Goal: Information Seeking & Learning: Learn about a topic

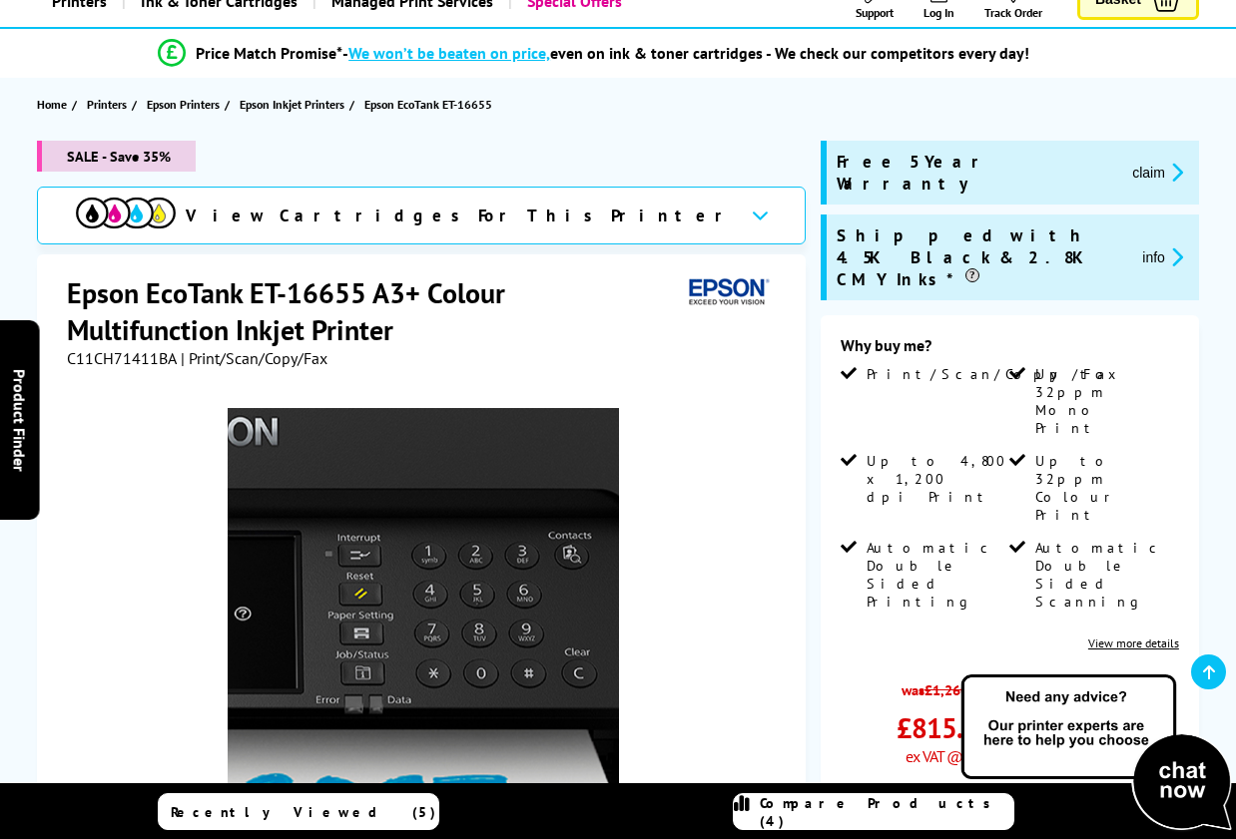
scroll to position [150, 0]
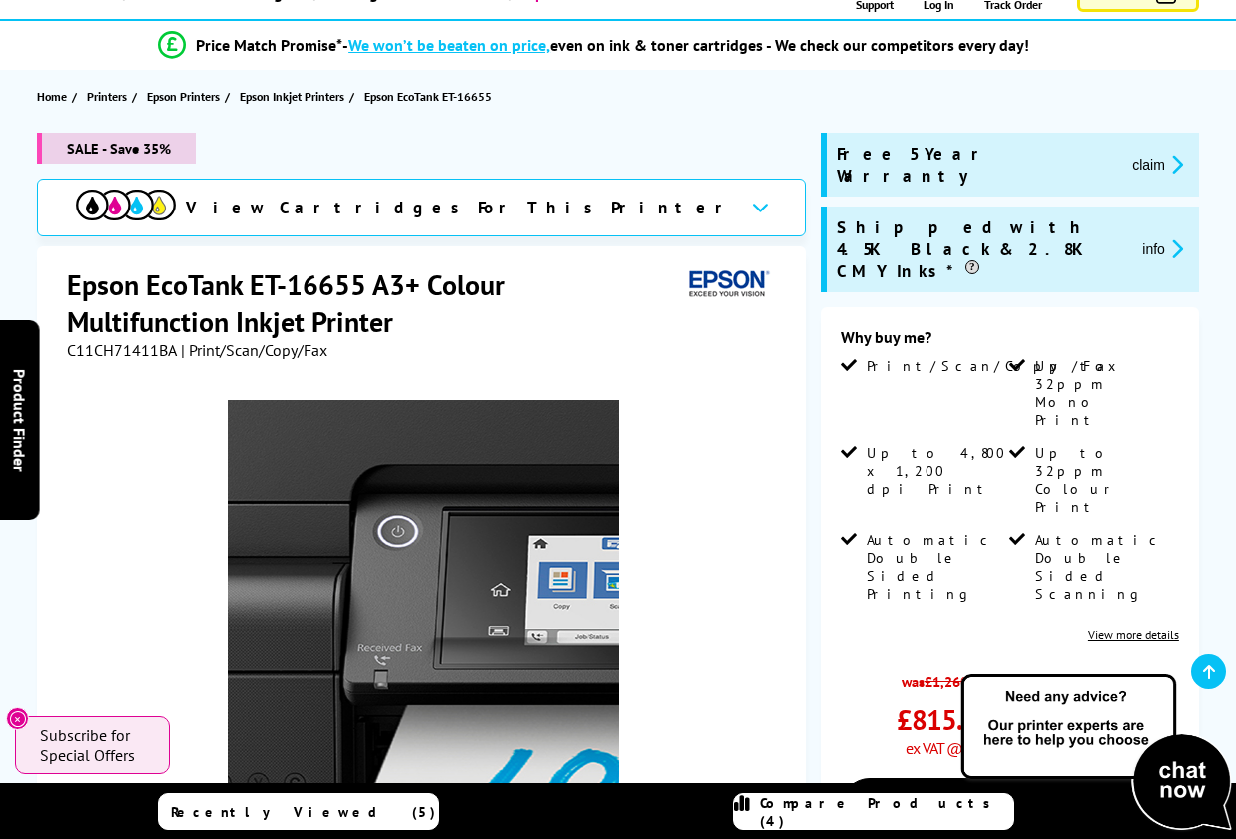
click at [349, 555] on img at bounding box center [423, 595] width 391 height 391
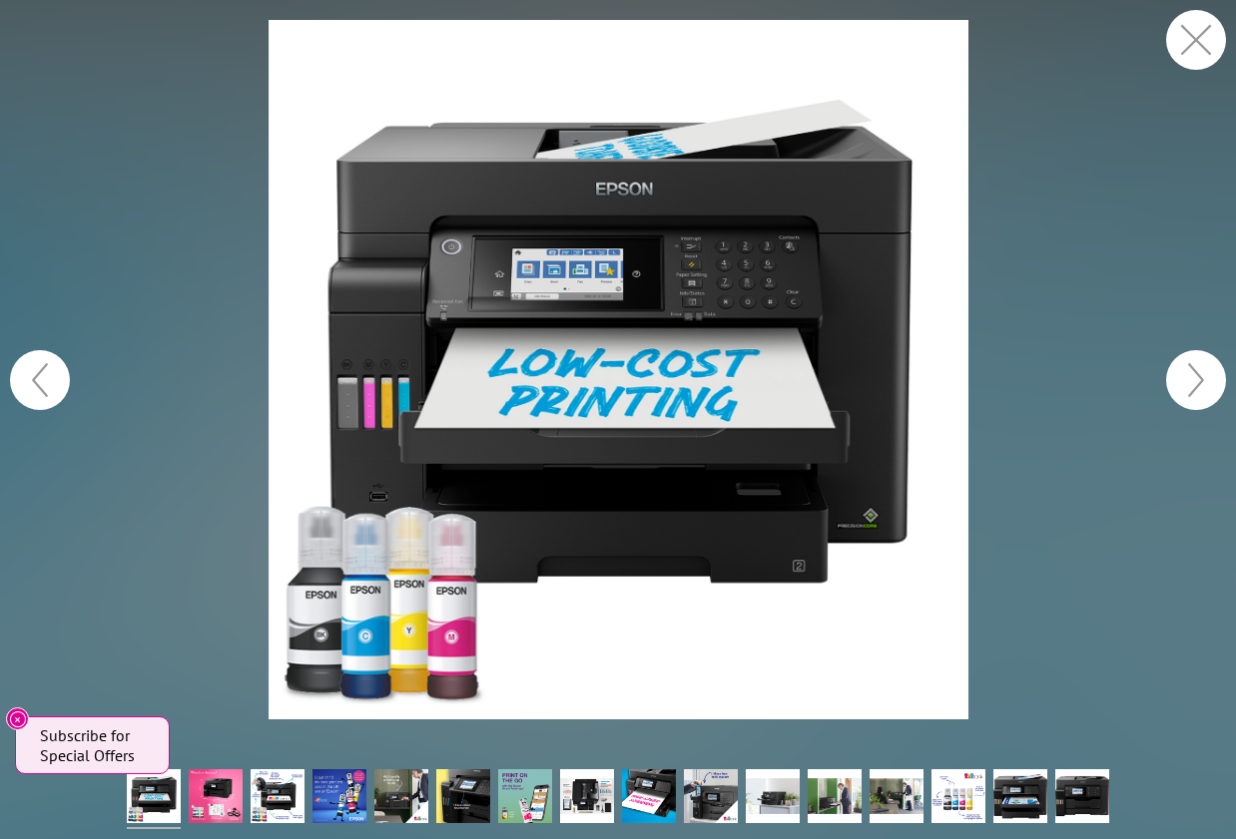
click at [168, 614] on figure at bounding box center [618, 370] width 1236 height 700
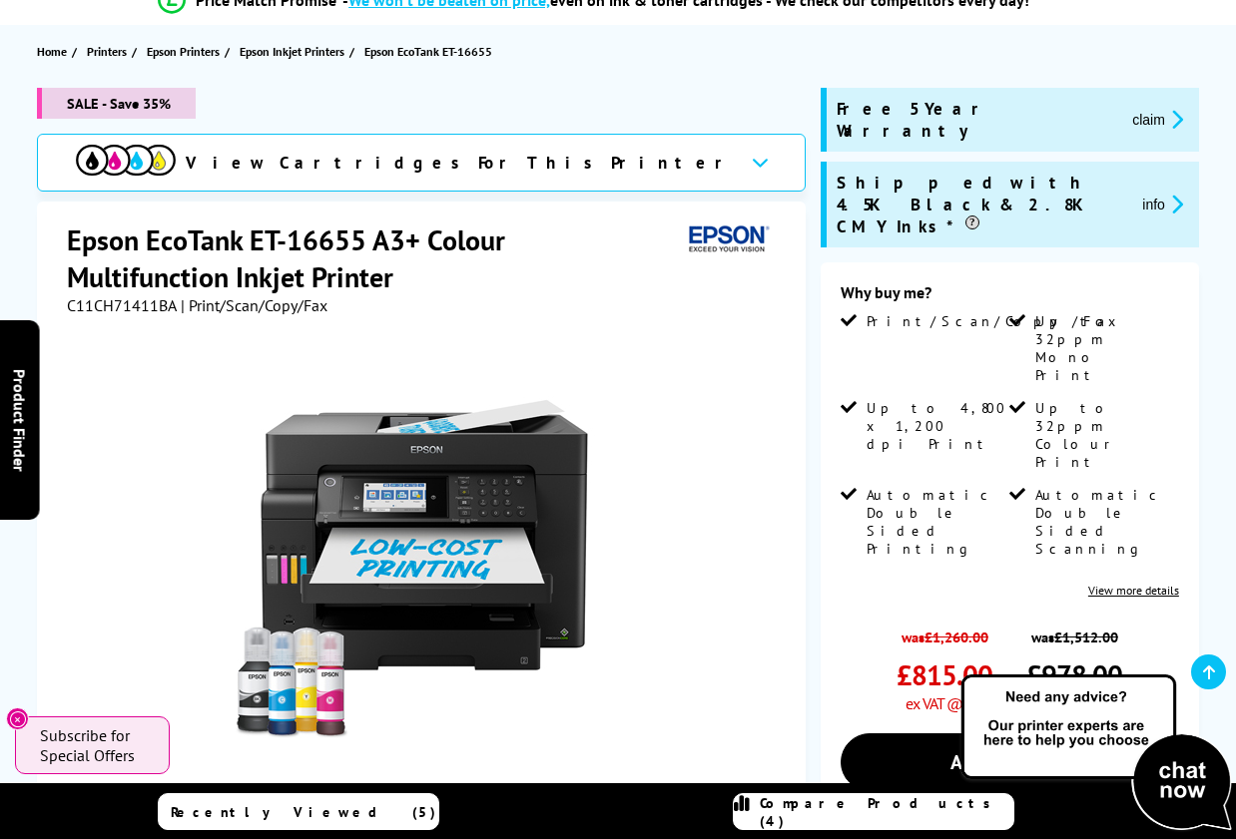
scroll to position [214, 0]
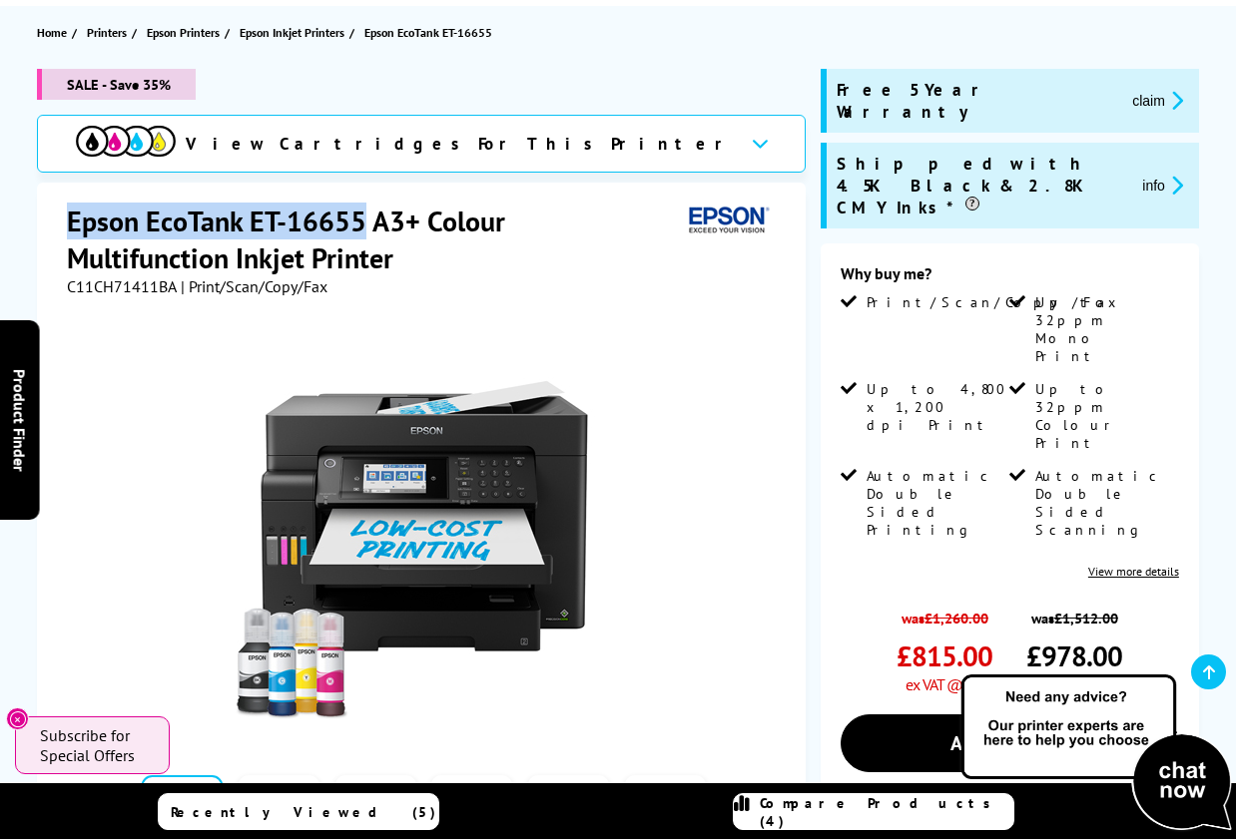
drag, startPoint x: 70, startPoint y: 218, endPoint x: 362, endPoint y: 229, distance: 292.6
click at [362, 229] on h1 "Epson EcoTank ET-16655 A3+ Colour Multifunction Inkjet Printer" at bounding box center [374, 240] width 614 height 74
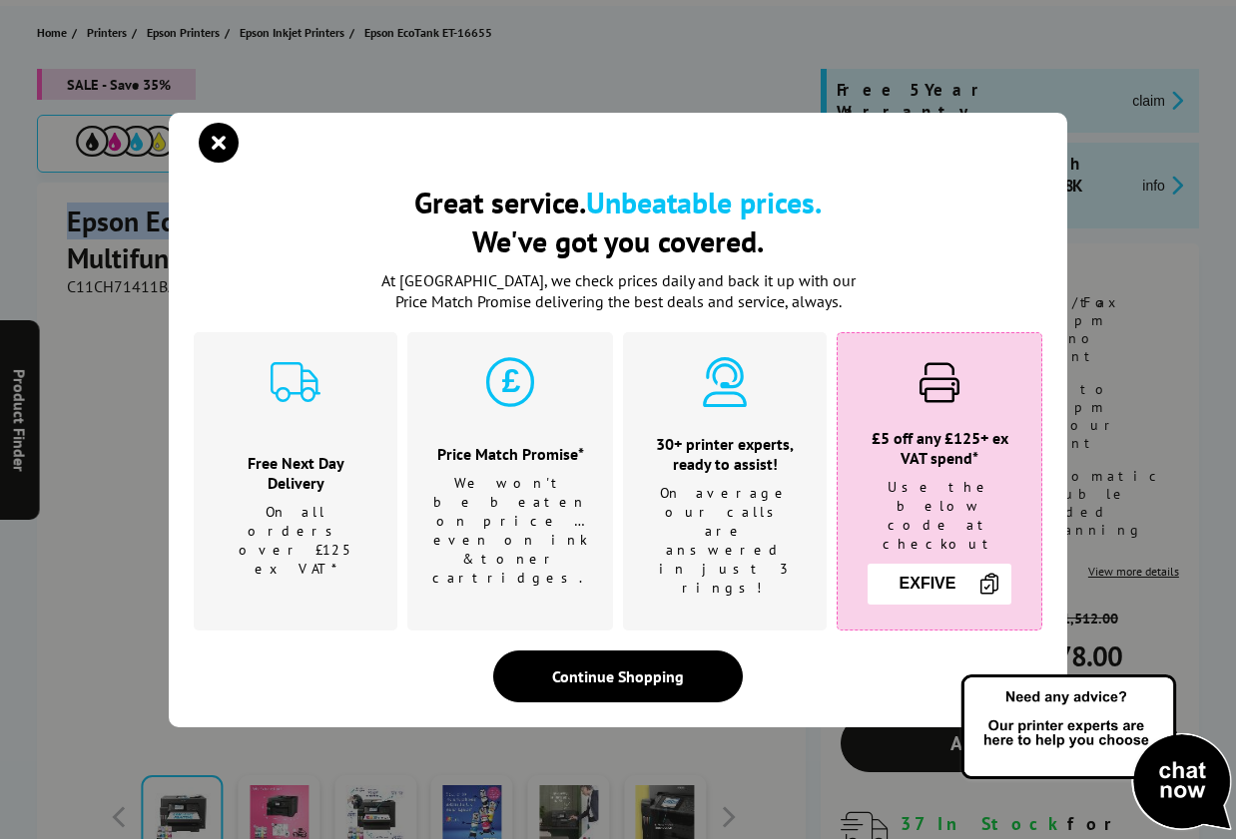
copy h1 "Epson EcoTank ET-16655"
click at [137, 374] on div "Great service. Unbeatable prices. We've got you covered. Great service. Unbeata…" at bounding box center [618, 419] width 1236 height 839
click at [224, 163] on icon "close modal" at bounding box center [219, 143] width 40 height 40
